Goal: Complete application form: Complete application form

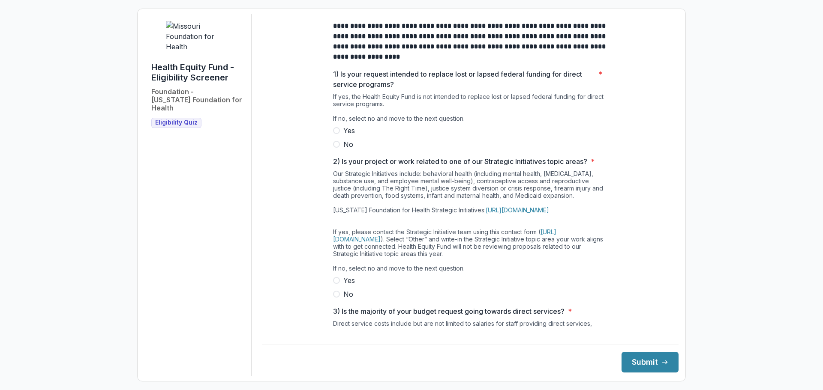
click at [335, 148] on span at bounding box center [336, 144] width 7 height 7
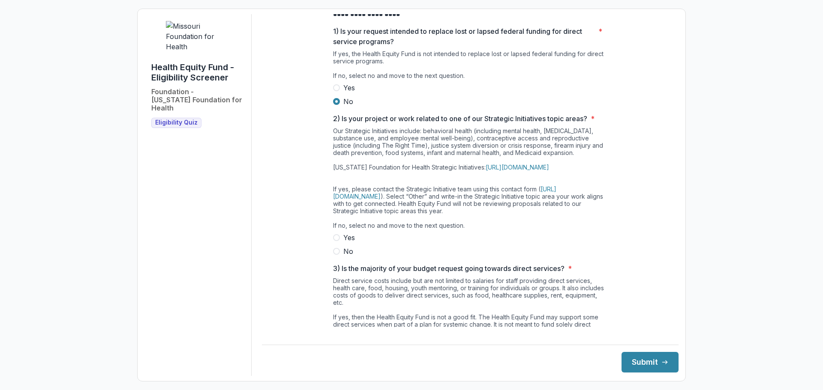
click at [333, 241] on span at bounding box center [336, 237] width 7 height 7
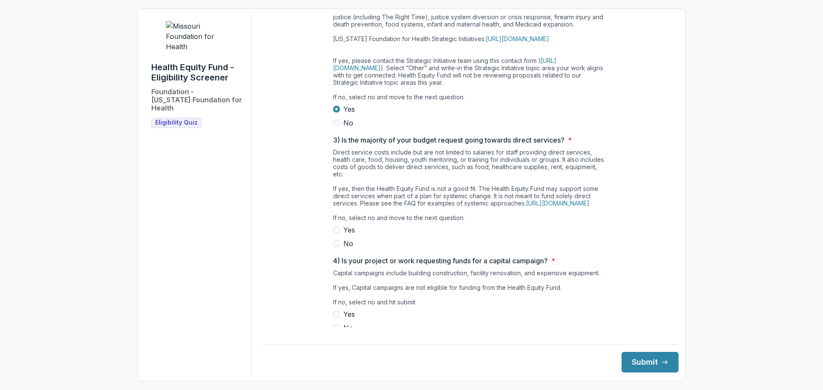
scroll to position [86, 0]
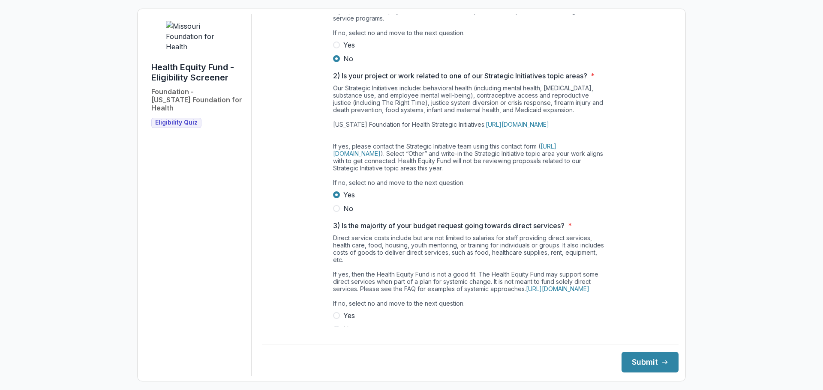
click at [333, 214] on label "No" at bounding box center [470, 209] width 274 height 10
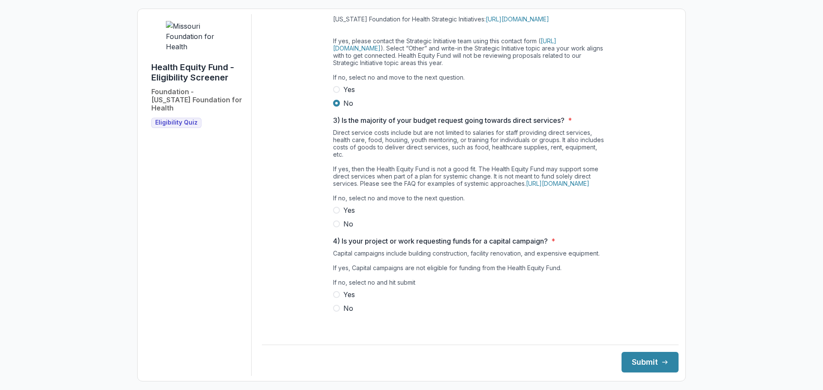
click at [339, 229] on label "No" at bounding box center [470, 224] width 274 height 10
click at [342, 314] on label "No" at bounding box center [470, 308] width 274 height 10
click at [647, 363] on button "Submit" at bounding box center [649, 362] width 57 height 21
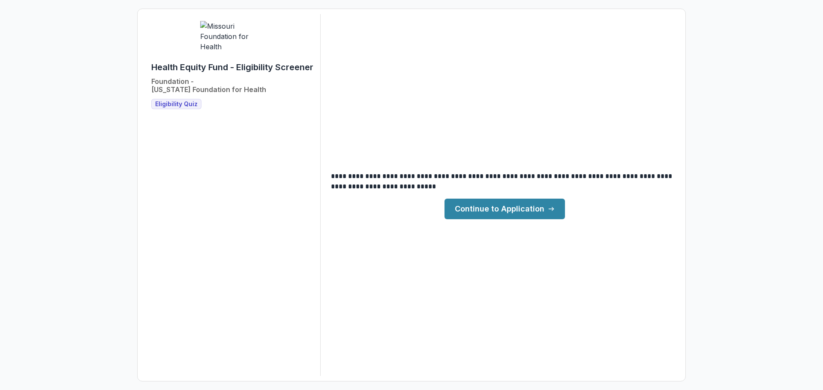
click at [483, 210] on link "Continue to Application" at bounding box center [504, 209] width 120 height 21
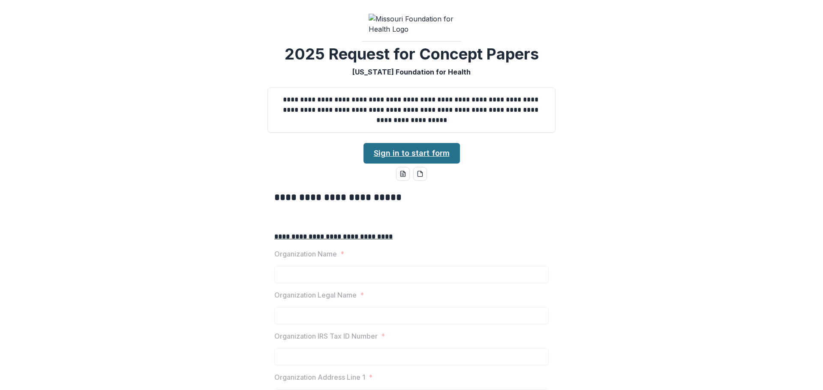
click at [428, 164] on link "Sign in to start form" at bounding box center [411, 153] width 96 height 21
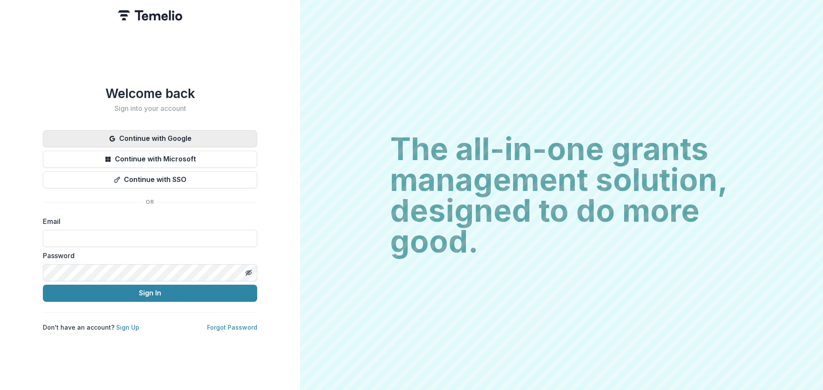
click at [124, 136] on button "Continue with Google" at bounding box center [150, 138] width 214 height 17
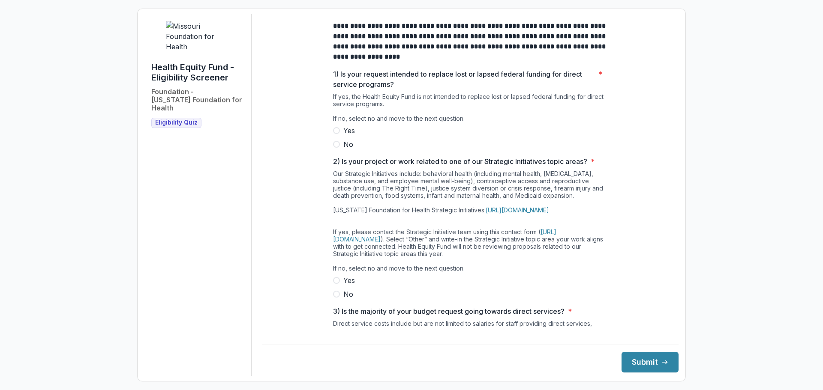
click at [339, 149] on label "No" at bounding box center [470, 144] width 274 height 10
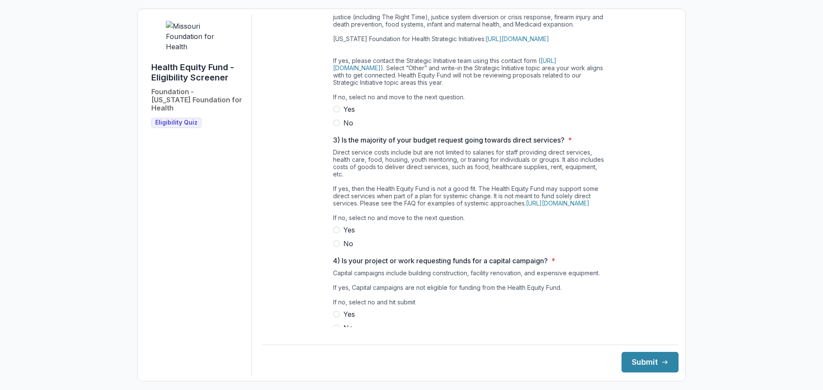
click at [343, 128] on span "No" at bounding box center [348, 123] width 10 height 10
click at [345, 249] on span "No" at bounding box center [348, 244] width 10 height 10
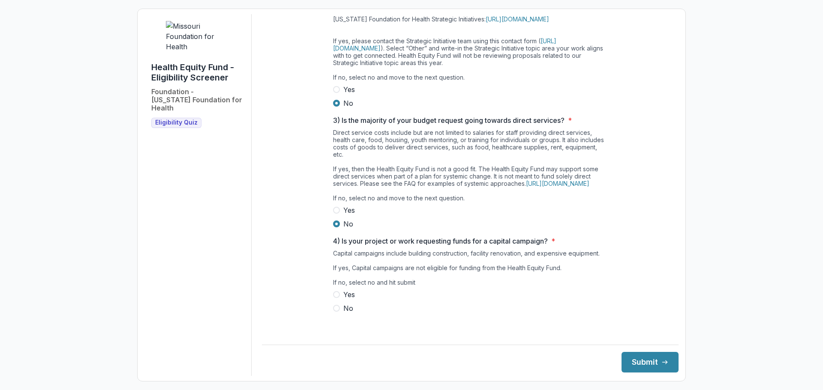
click at [354, 314] on label "No" at bounding box center [470, 308] width 274 height 10
click at [646, 370] on button "Submit" at bounding box center [649, 362] width 57 height 21
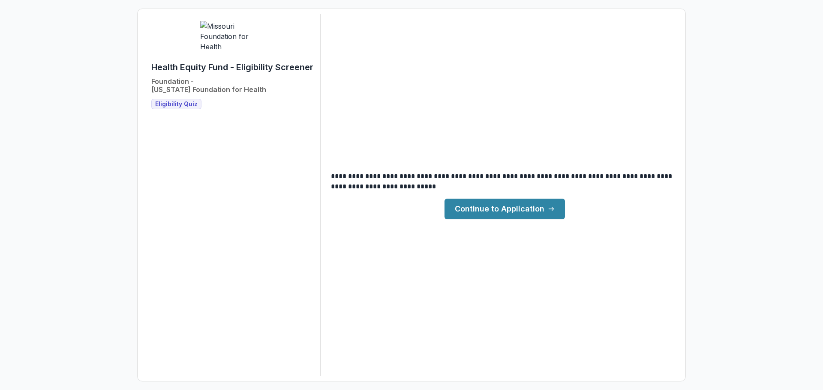
click at [486, 213] on link "Continue to Application" at bounding box center [504, 209] width 120 height 21
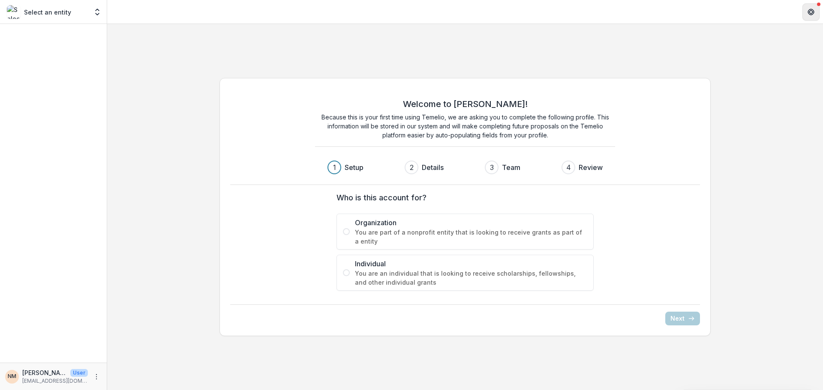
click at [807, 18] on button "Get Help" at bounding box center [810, 11] width 17 height 17
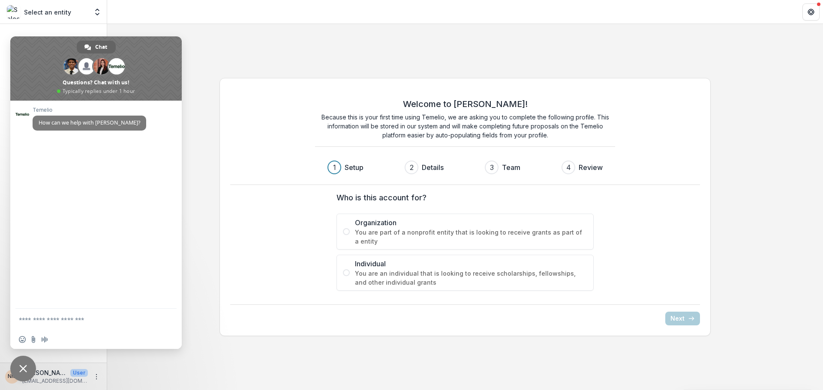
click at [243, 48] on div "Welcome to [PERSON_NAME]! Because this is your first time using Temelio, we are…" at bounding box center [465, 207] width 716 height 366
click at [24, 373] on span "Close chat" at bounding box center [23, 369] width 26 height 26
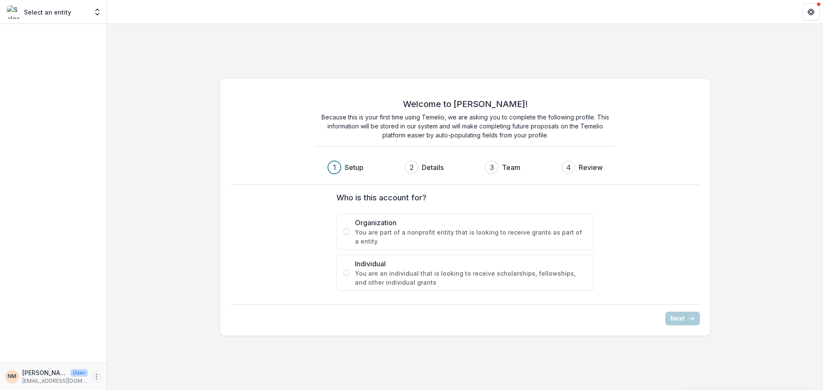
click at [93, 377] on icon "More" at bounding box center [96, 377] width 7 height 7
click at [122, 372] on button "Logout" at bounding box center [153, 373] width 92 height 14
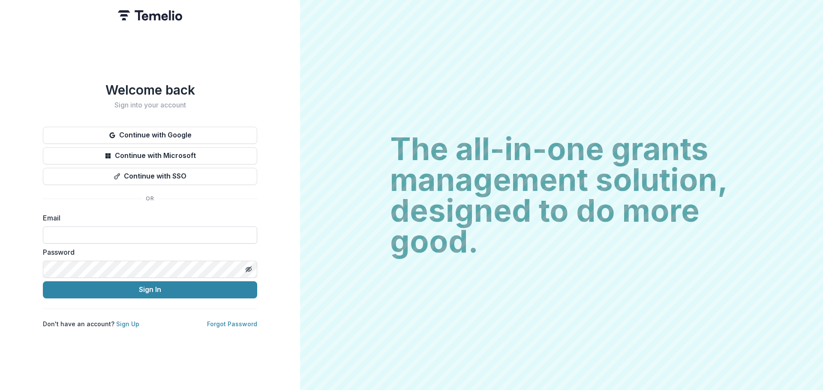
click at [111, 231] on input at bounding box center [150, 235] width 214 height 17
type input "**********"
click at [128, 289] on button "Sign In" at bounding box center [150, 290] width 214 height 17
